Goal: Task Accomplishment & Management: Use online tool/utility

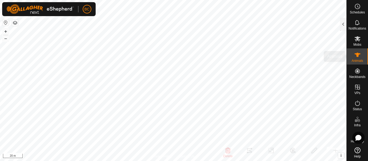
click at [358, 59] on es-animals-svg-icon at bounding box center [358, 55] width 10 height 9
click at [343, 26] on div at bounding box center [343, 24] width 6 height 13
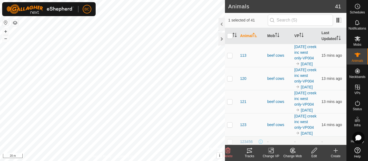
click at [252, 150] on icon at bounding box center [249, 151] width 6 height 6
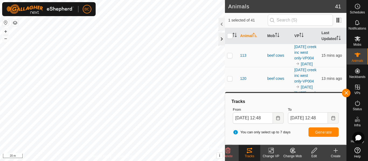
click at [221, 41] on div at bounding box center [221, 39] width 6 height 13
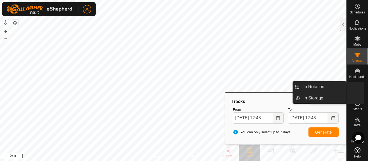
click at [354, 90] on icon at bounding box center [357, 87] width 6 height 6
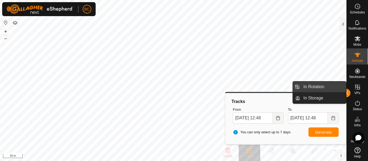
click at [328, 85] on link "In Rotation" at bounding box center [323, 87] width 46 height 11
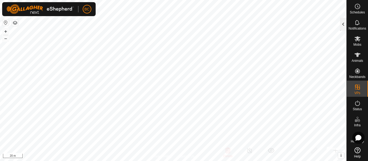
click at [344, 25] on div at bounding box center [343, 24] width 6 height 13
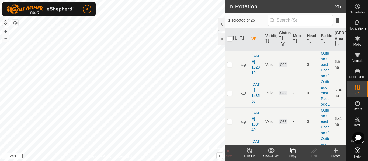
scroll to position [458, 0]
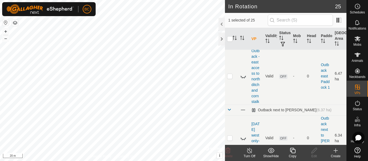
checkbox input "true"
checkbox input "false"
checkbox input "true"
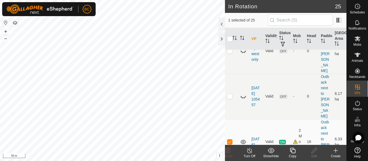
scroll to position [798, 0]
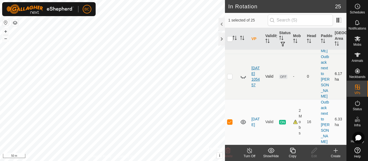
click at [256, 87] on link "[DATE] 105457" at bounding box center [255, 76] width 8 height 21
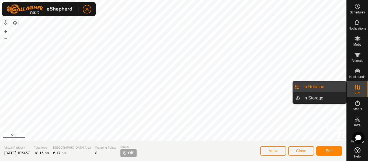
click at [357, 92] on span "VPs" at bounding box center [357, 93] width 6 height 3
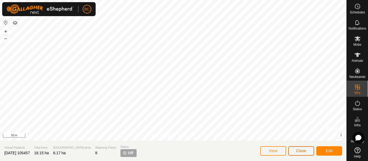
click at [302, 148] on button "Close" at bounding box center [301, 151] width 26 height 9
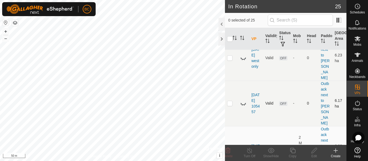
scroll to position [717, 0]
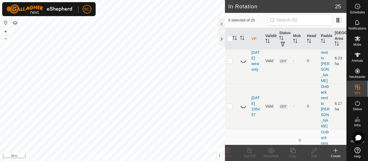
click at [255, 32] on link "[DATE] west only-VP003" at bounding box center [255, 15] width 9 height 33
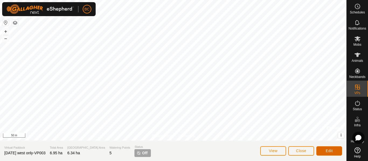
click at [322, 152] on button "Edit" at bounding box center [329, 151] width 26 height 9
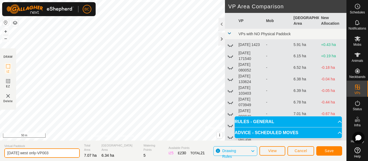
click at [29, 154] on input "[DATE] west only-VP003" at bounding box center [41, 153] width 75 height 9
drag, startPoint x: 55, startPoint y: 154, endPoint x: 68, endPoint y: 155, distance: 12.7
click at [68, 155] on input "[DATE] west only-VP003" at bounding box center [41, 153] width 75 height 9
type input "[DATE] west only-VP005"
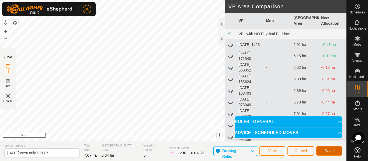
click at [326, 154] on button "Save" at bounding box center [329, 151] width 26 height 9
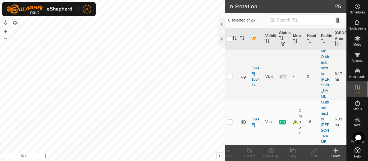
scroll to position [744, 0]
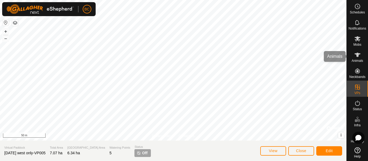
click at [355, 38] on icon at bounding box center [357, 38] width 6 height 5
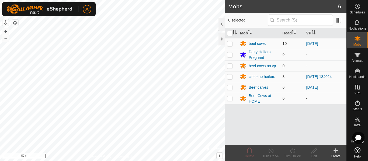
click at [230, 44] on p-checkbox at bounding box center [229, 43] width 5 height 4
checkbox input "true"
click at [230, 89] on p-checkbox at bounding box center [229, 87] width 5 height 4
checkbox input "true"
click at [291, 154] on div "Turn On VP" at bounding box center [293, 156] width 22 height 5
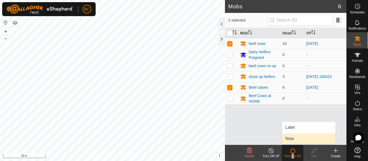
click at [290, 141] on link "Now" at bounding box center [308, 139] width 53 height 11
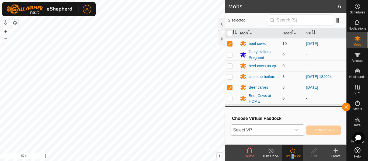
click at [269, 133] on span "Select VP" at bounding box center [261, 130] width 60 height 11
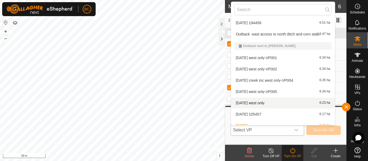
scroll to position [212, 0]
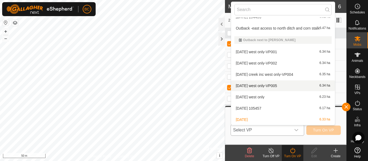
click at [283, 88] on li "[DATE] west only-VP005 6.34 ha" at bounding box center [283, 86] width 104 height 11
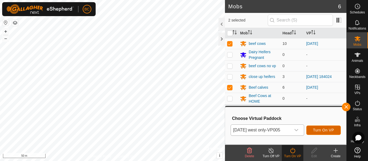
click at [322, 130] on span "Turn On VP" at bounding box center [323, 130] width 21 height 4
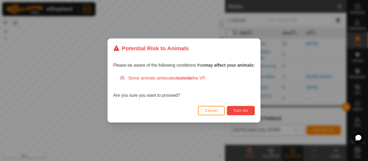
click at [241, 113] on button "Turn On" at bounding box center [241, 110] width 28 height 9
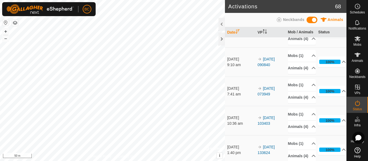
scroll to position [1266, 0]
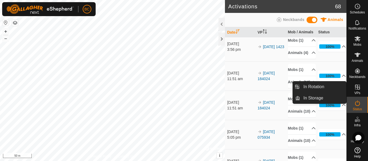
drag, startPoint x: 353, startPoint y: 88, endPoint x: 356, endPoint y: 90, distance: 2.8
click at [355, 88] on icon at bounding box center [357, 87] width 5 height 5
click at [356, 90] on icon at bounding box center [357, 87] width 5 height 5
click at [337, 88] on link "In Rotation" at bounding box center [323, 87] width 46 height 11
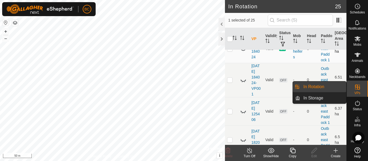
scroll to position [242, 0]
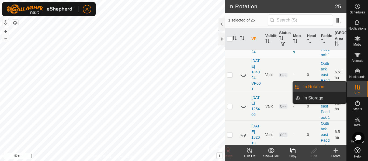
click at [242, 47] on icon at bounding box center [243, 43] width 6 height 6
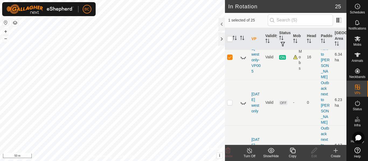
scroll to position [673, 0]
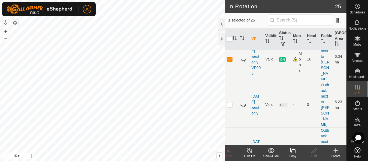
click at [243, 17] on icon at bounding box center [243, 14] width 6 height 6
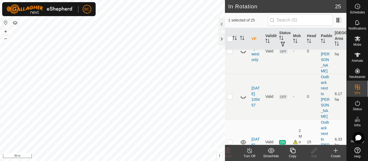
scroll to position [754, 0]
